Goal: Navigation & Orientation: Find specific page/section

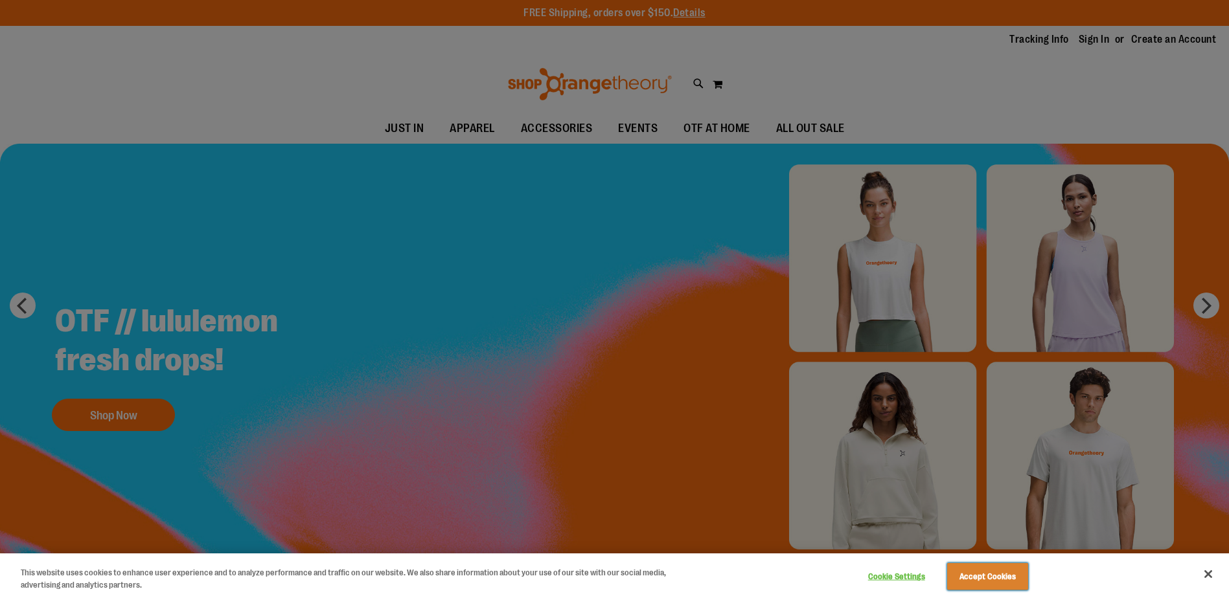
click at [983, 579] on button "Accept Cookies" at bounding box center [987, 577] width 81 height 27
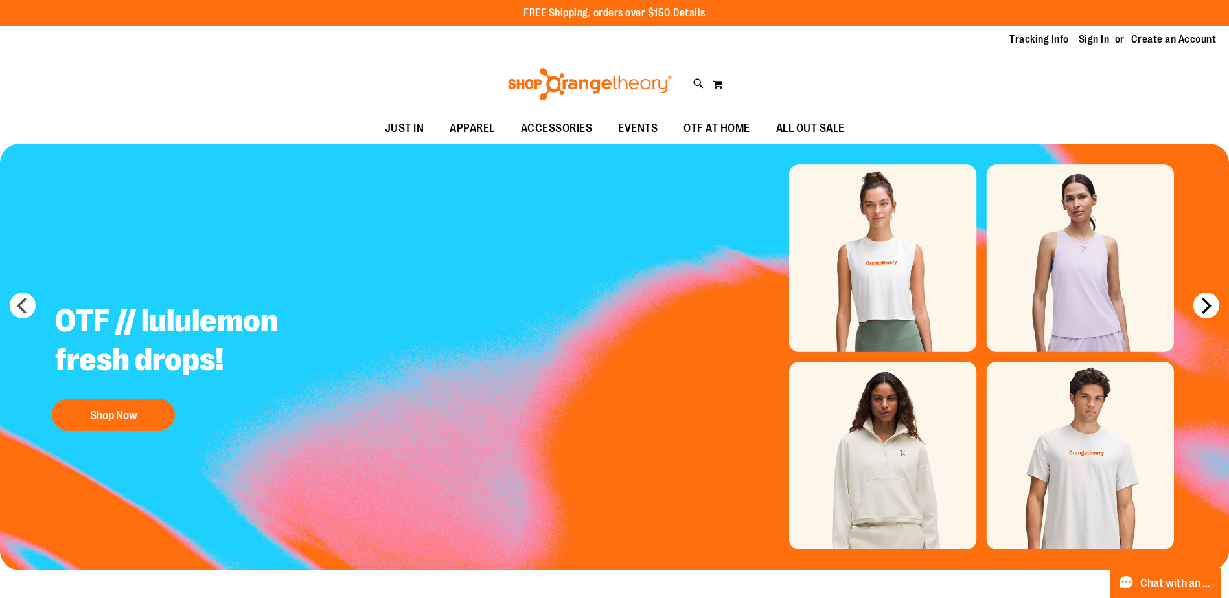
click at [1203, 313] on button "next" at bounding box center [1206, 306] width 26 height 26
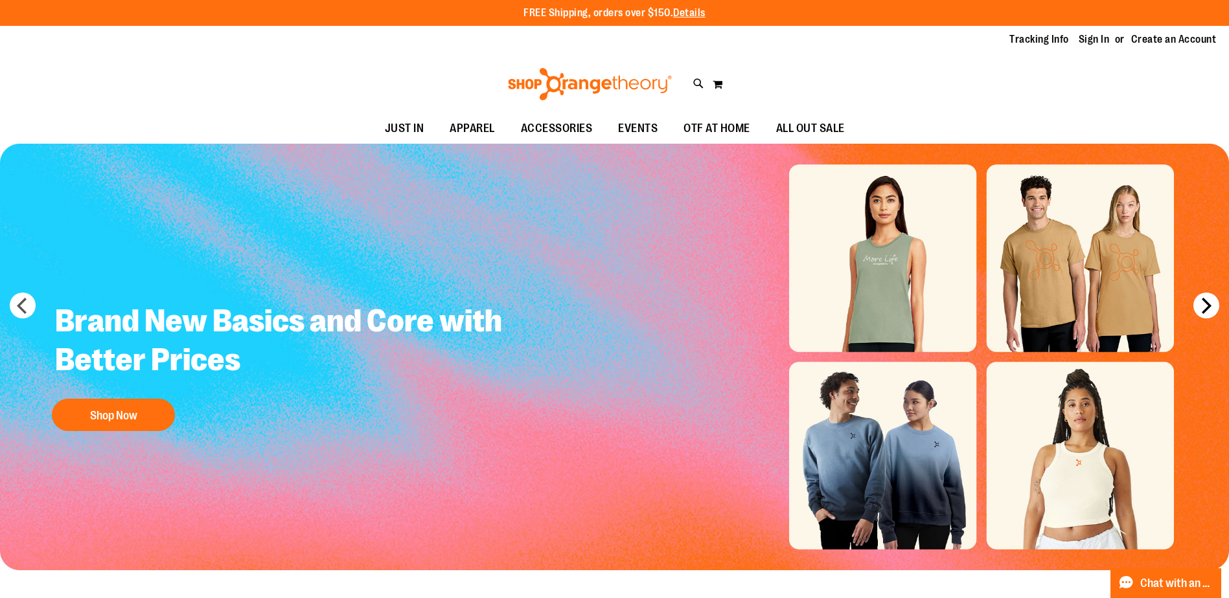
click at [1203, 313] on button "next" at bounding box center [1206, 306] width 26 height 26
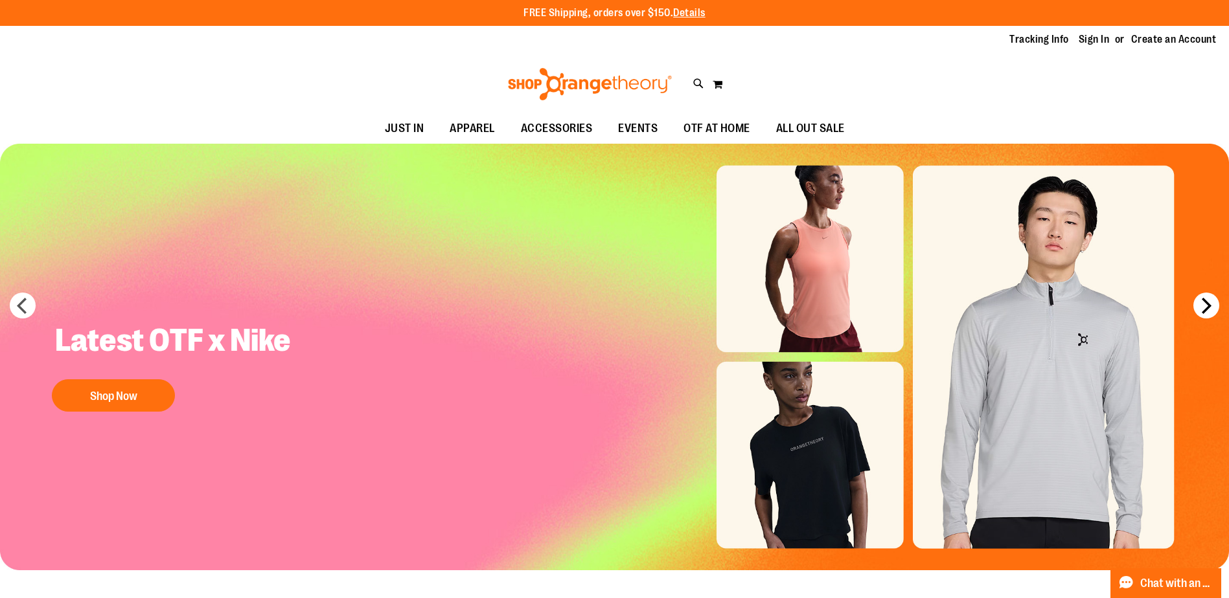
click at [1203, 313] on button "next" at bounding box center [1206, 306] width 26 height 26
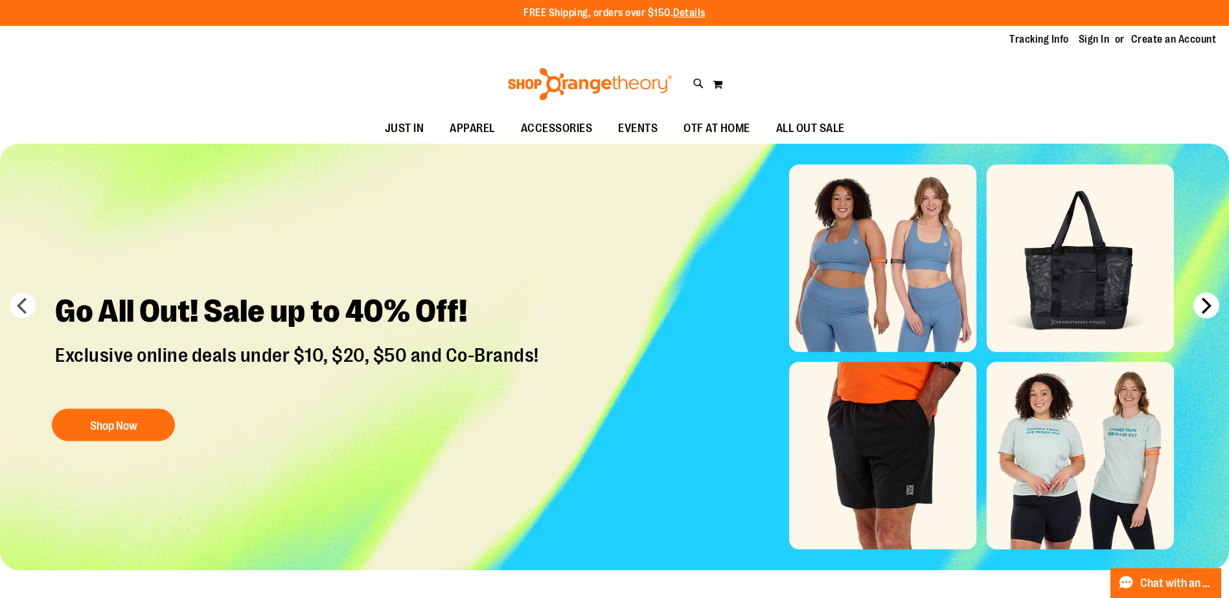
click at [1203, 313] on button "next" at bounding box center [1206, 306] width 26 height 26
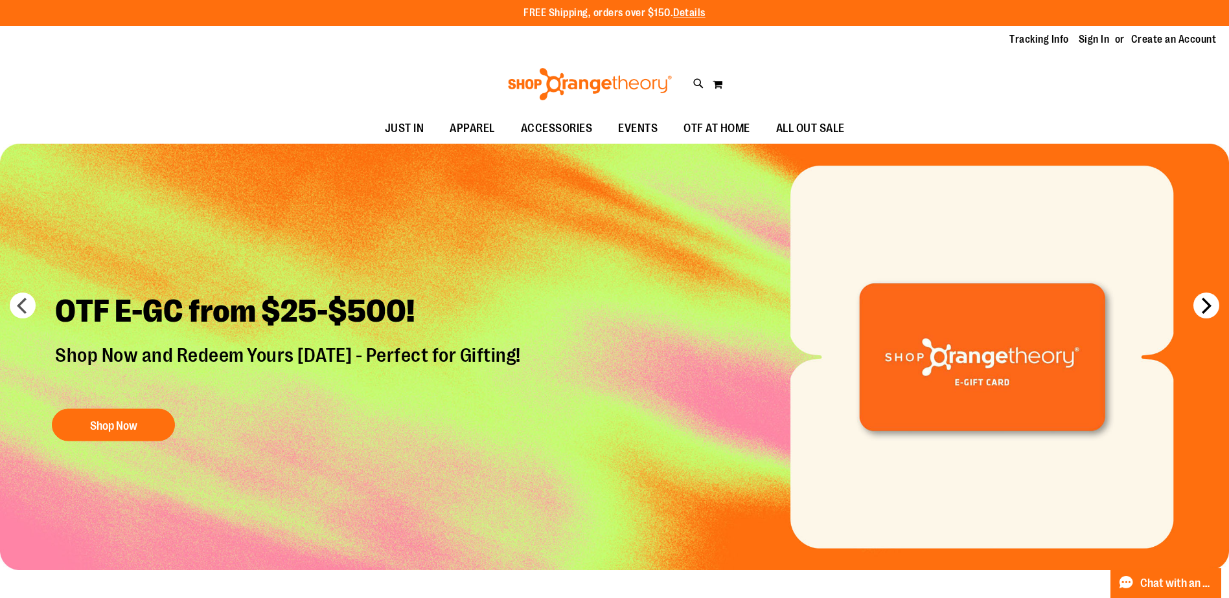
click at [1203, 313] on button "next" at bounding box center [1206, 306] width 26 height 26
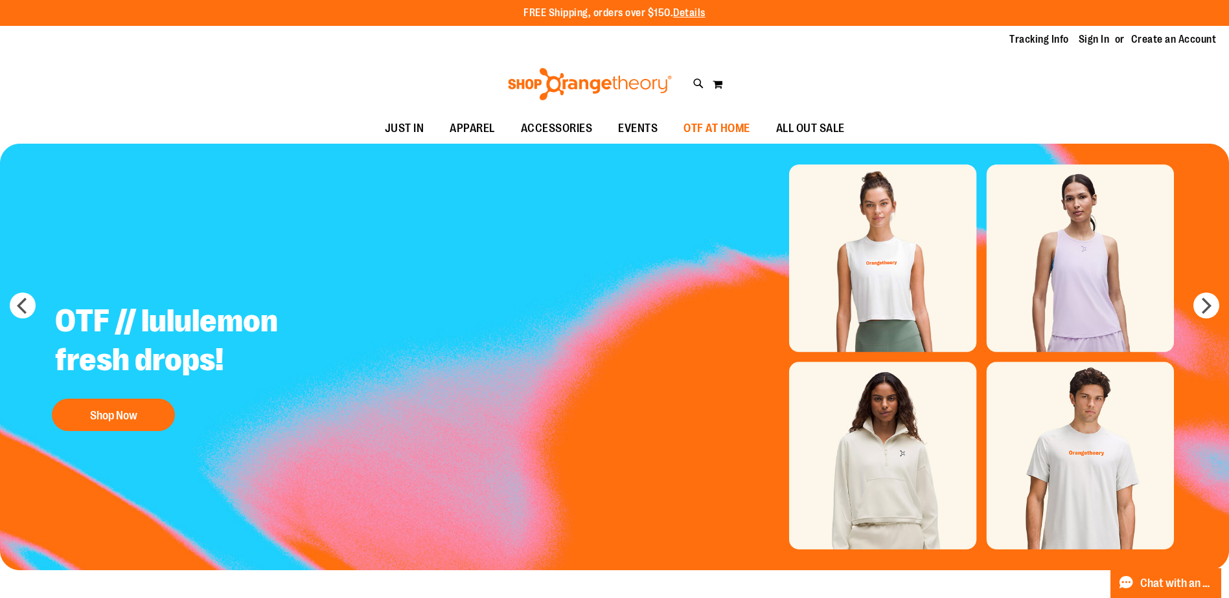
click at [701, 131] on span "OTF AT HOME" at bounding box center [716, 128] width 67 height 29
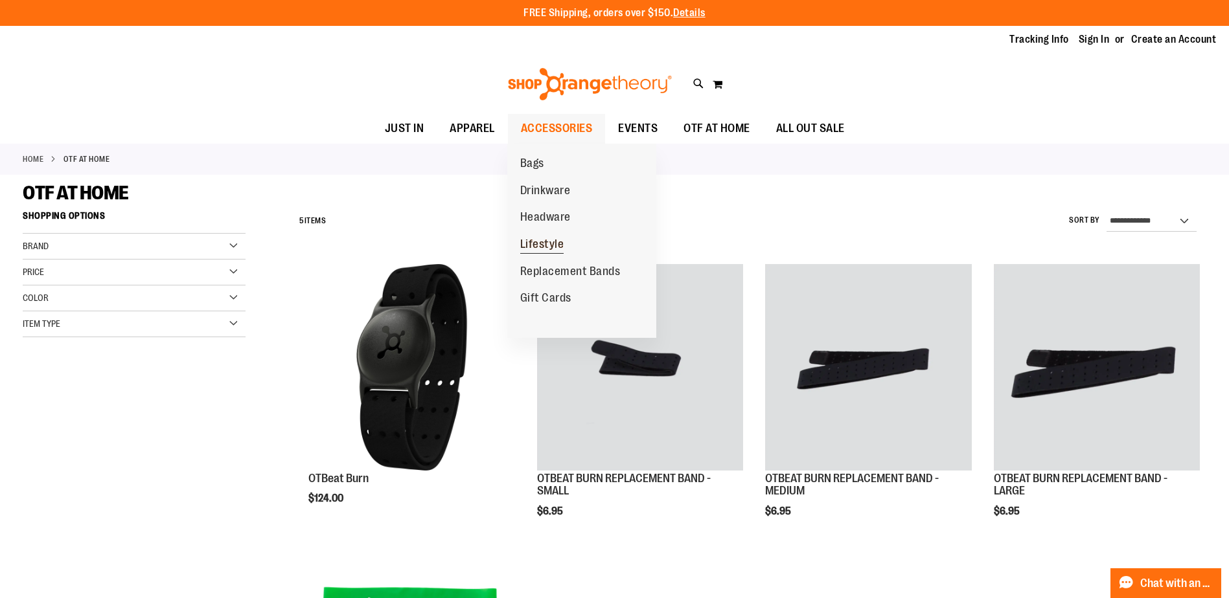
click at [549, 245] on span "Lifestyle" at bounding box center [542, 246] width 44 height 16
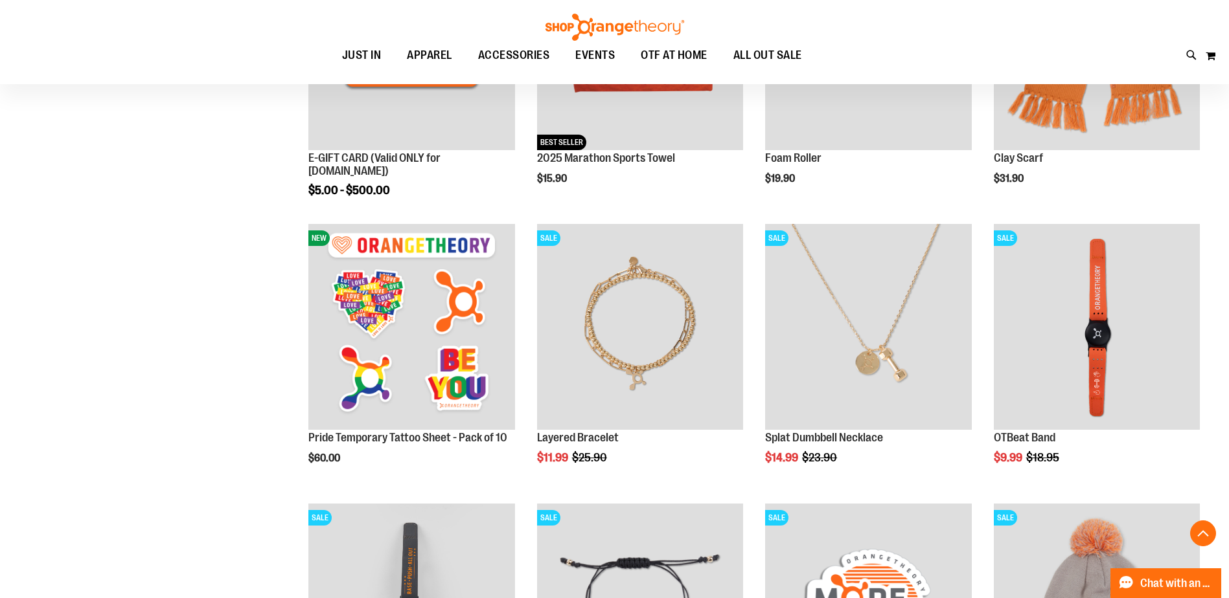
scroll to position [323, 0]
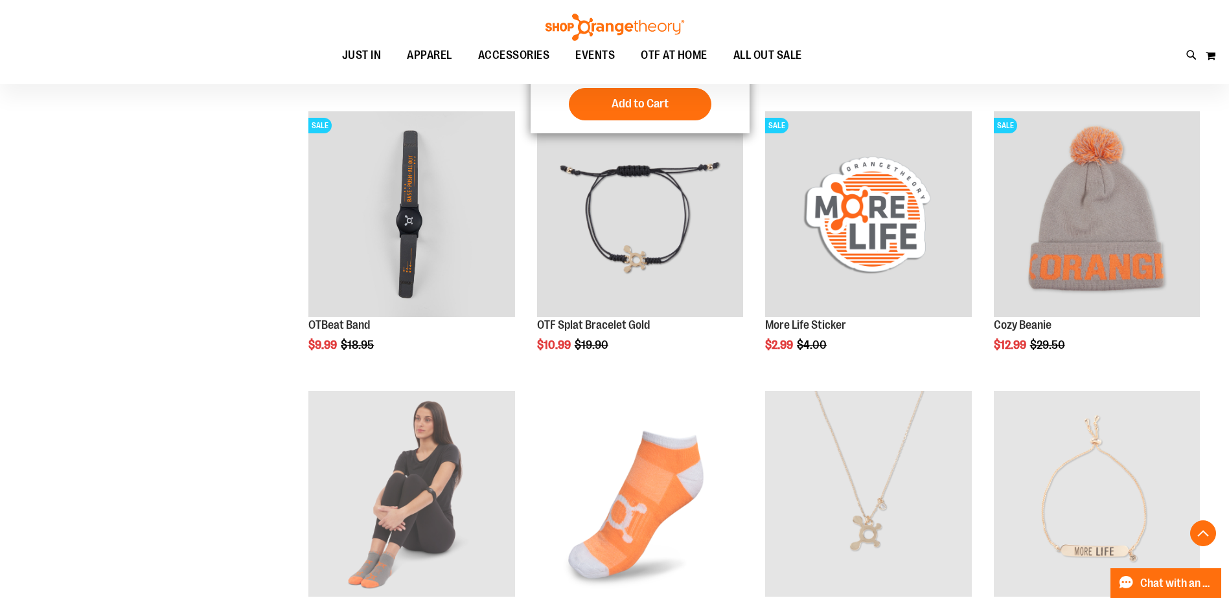
scroll to position [643, 0]
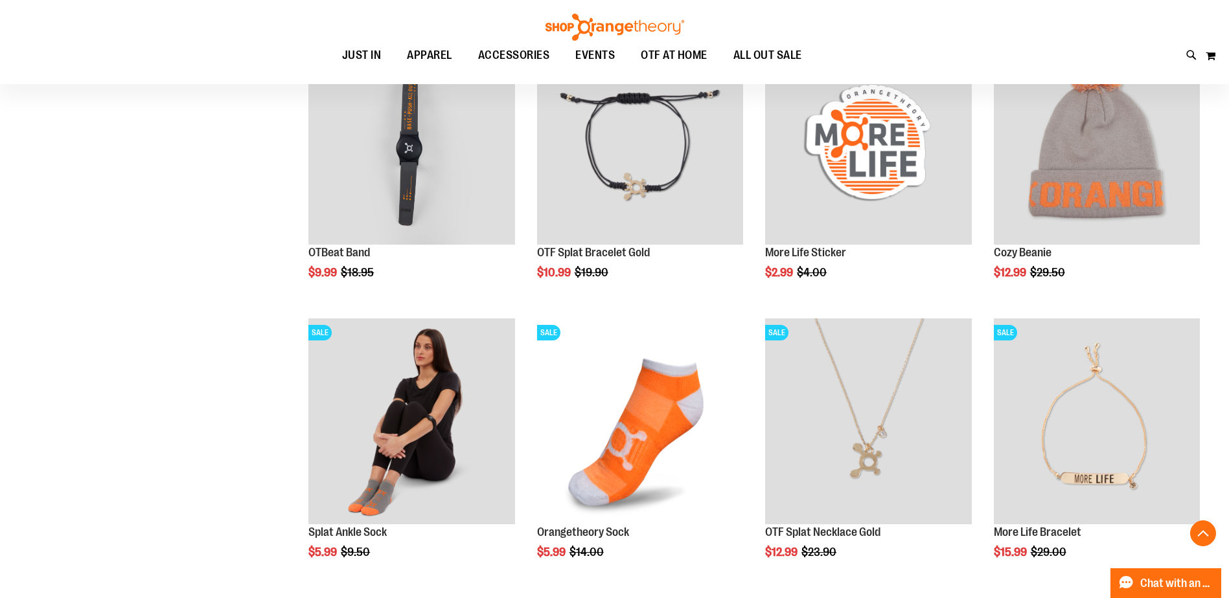
scroll to position [967, 0]
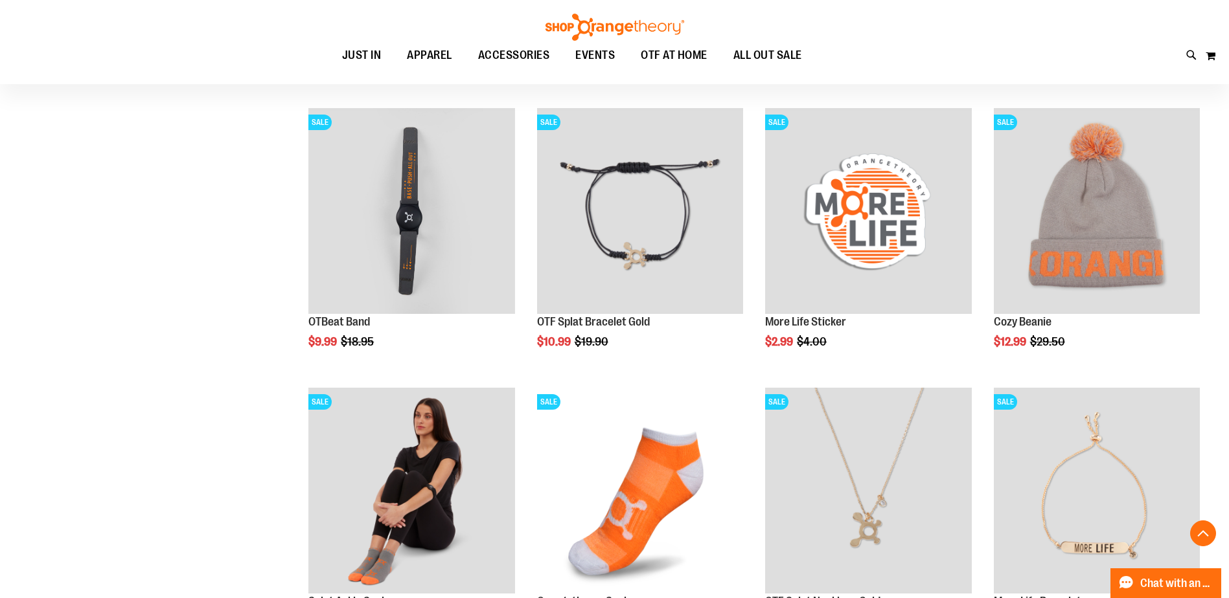
scroll to position [1161, 0]
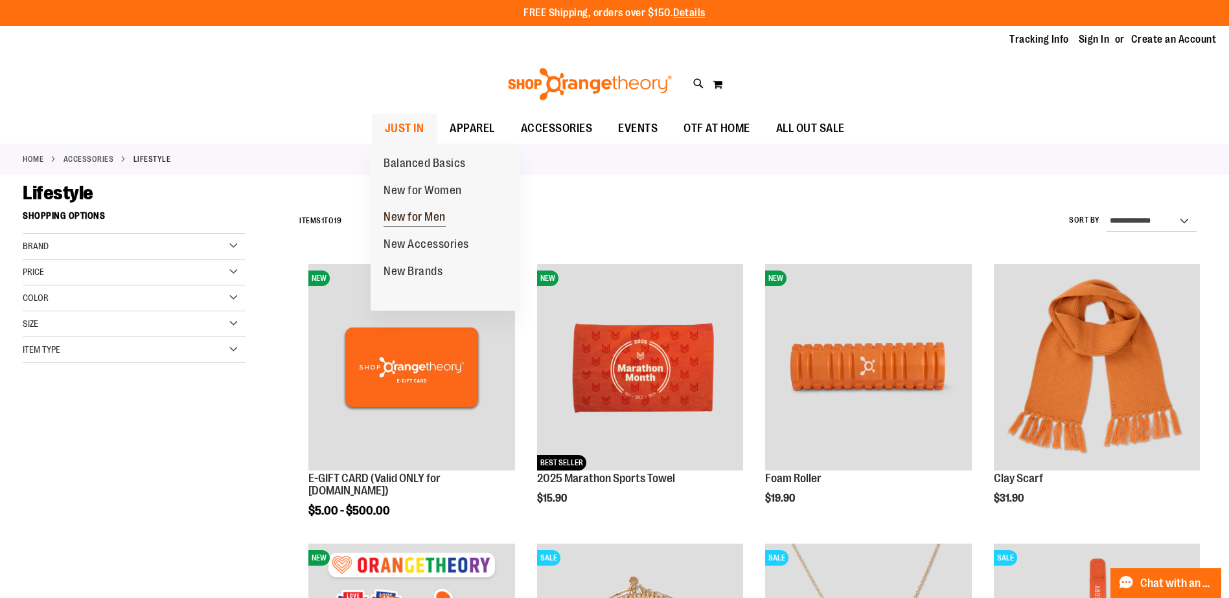
click at [411, 216] on span "New for Men" at bounding box center [414, 219] width 62 height 16
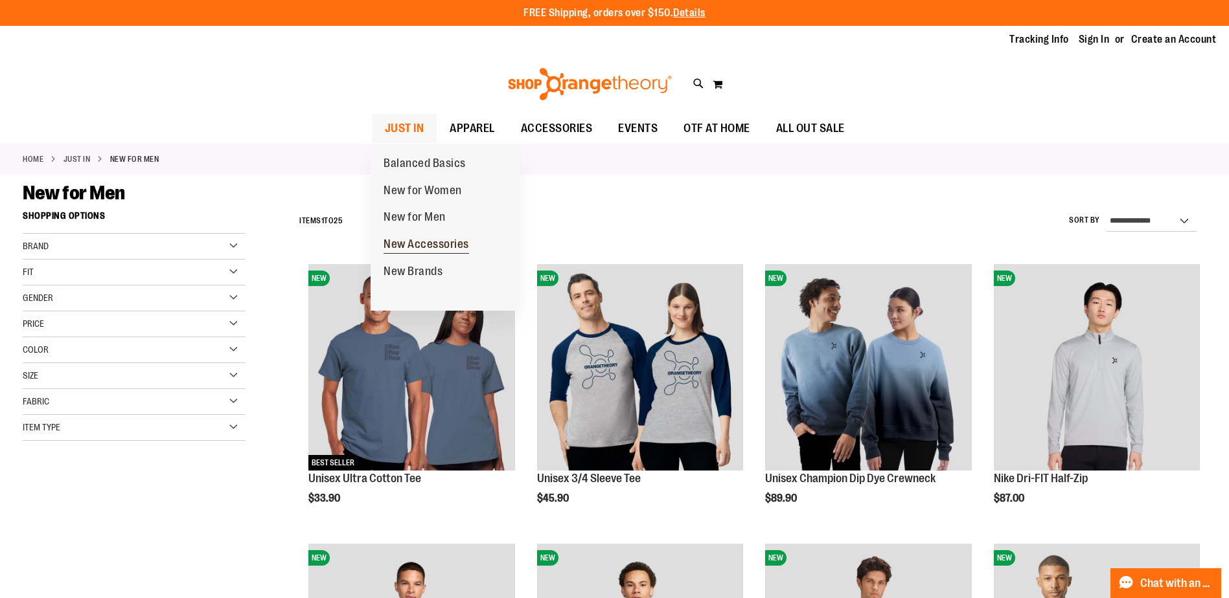
click at [422, 246] on span "New Accessories" at bounding box center [425, 246] width 85 height 16
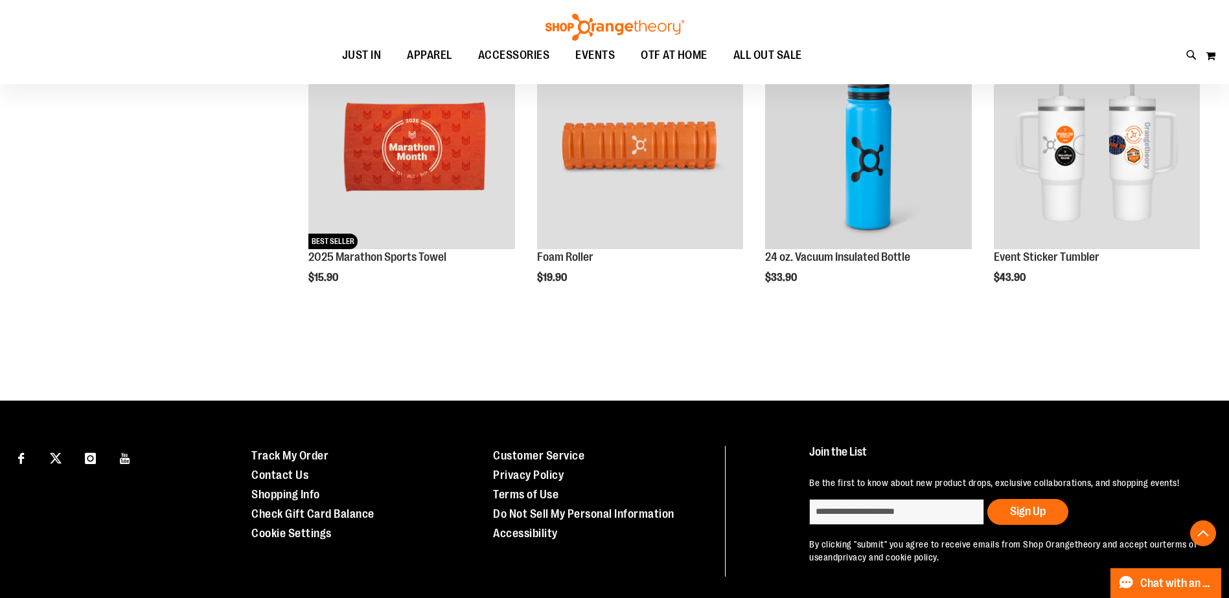
scroll to position [558, 0]
